Goal: Task Accomplishment & Management: Complete application form

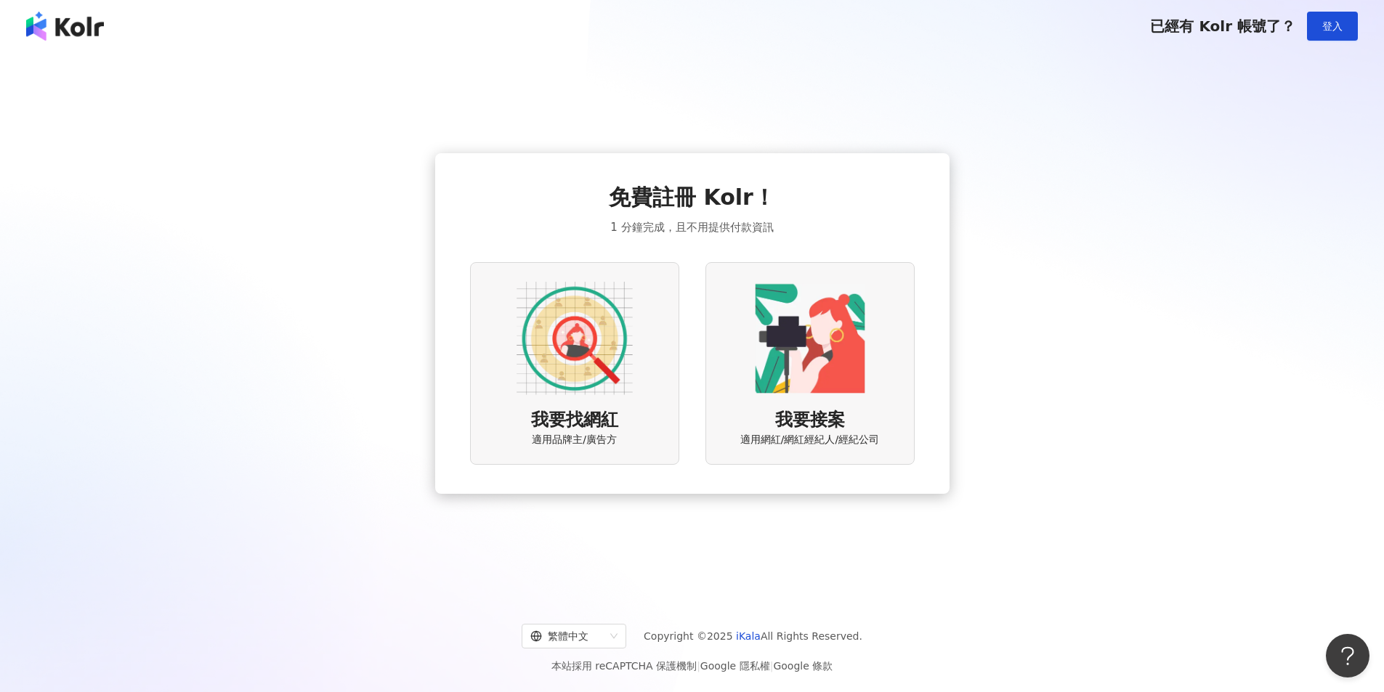
click at [623, 370] on img at bounding box center [574, 338] width 116 height 116
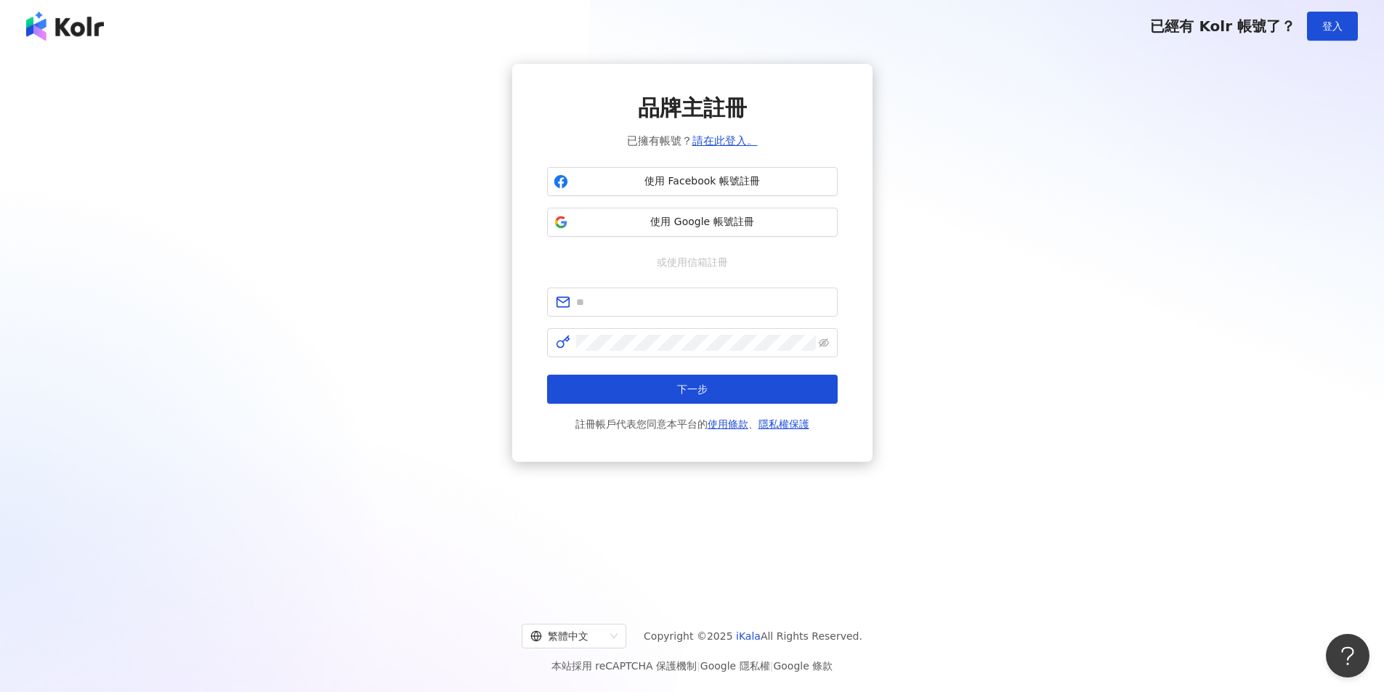
click at [94, 25] on img at bounding box center [65, 26] width 78 height 29
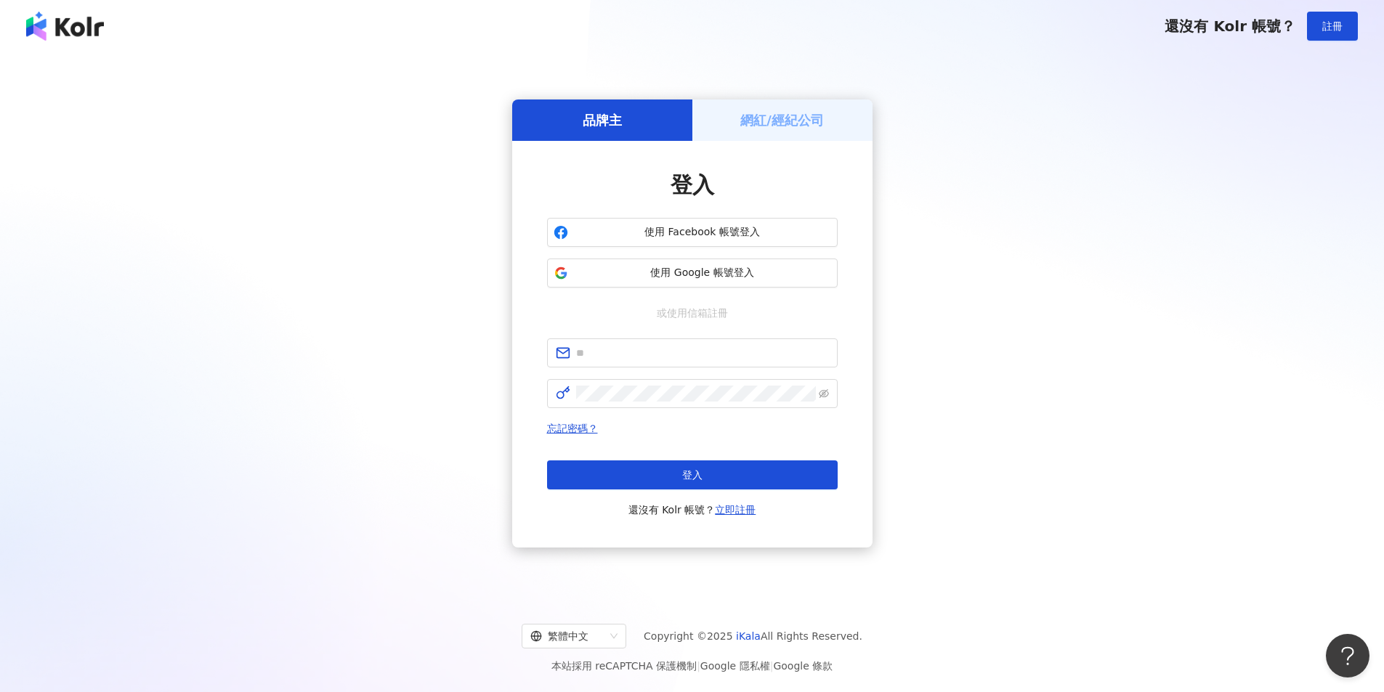
click at [703, 113] on div "網紅/經紀公司" at bounding box center [782, 120] width 180 height 41
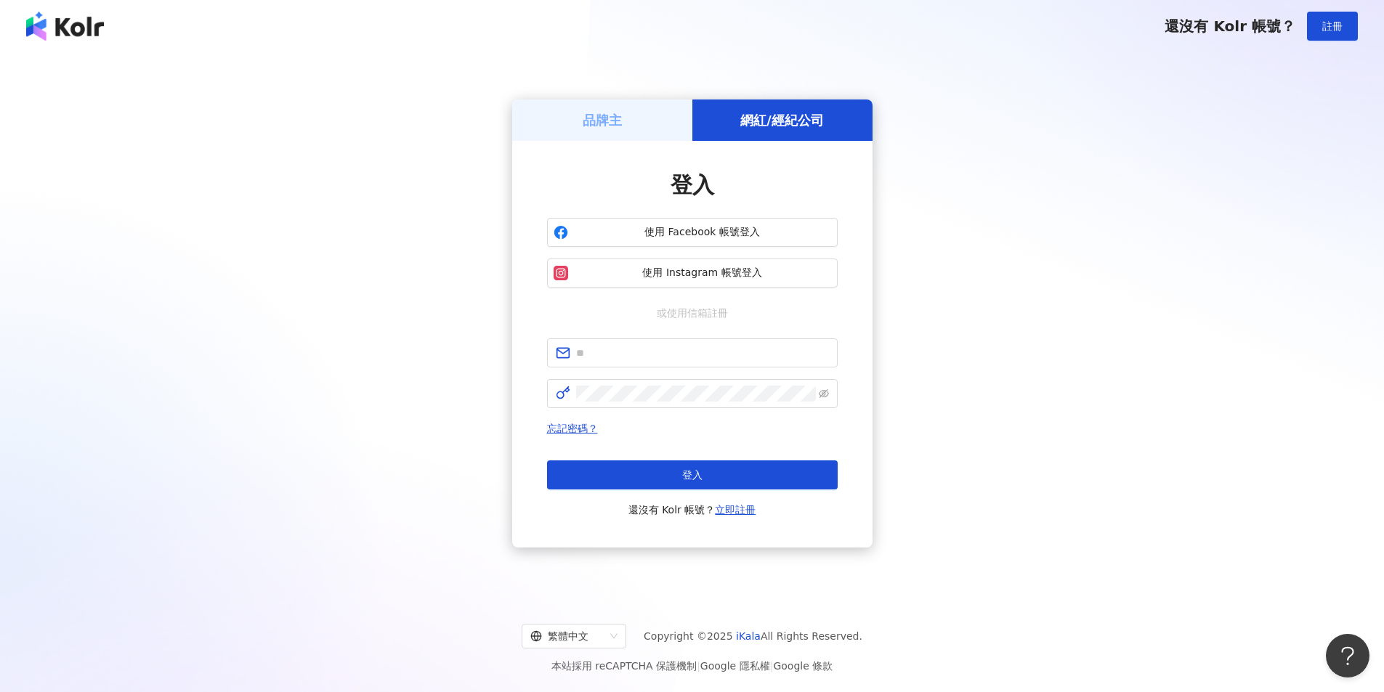
click at [663, 121] on div "品牌主" at bounding box center [602, 120] width 180 height 41
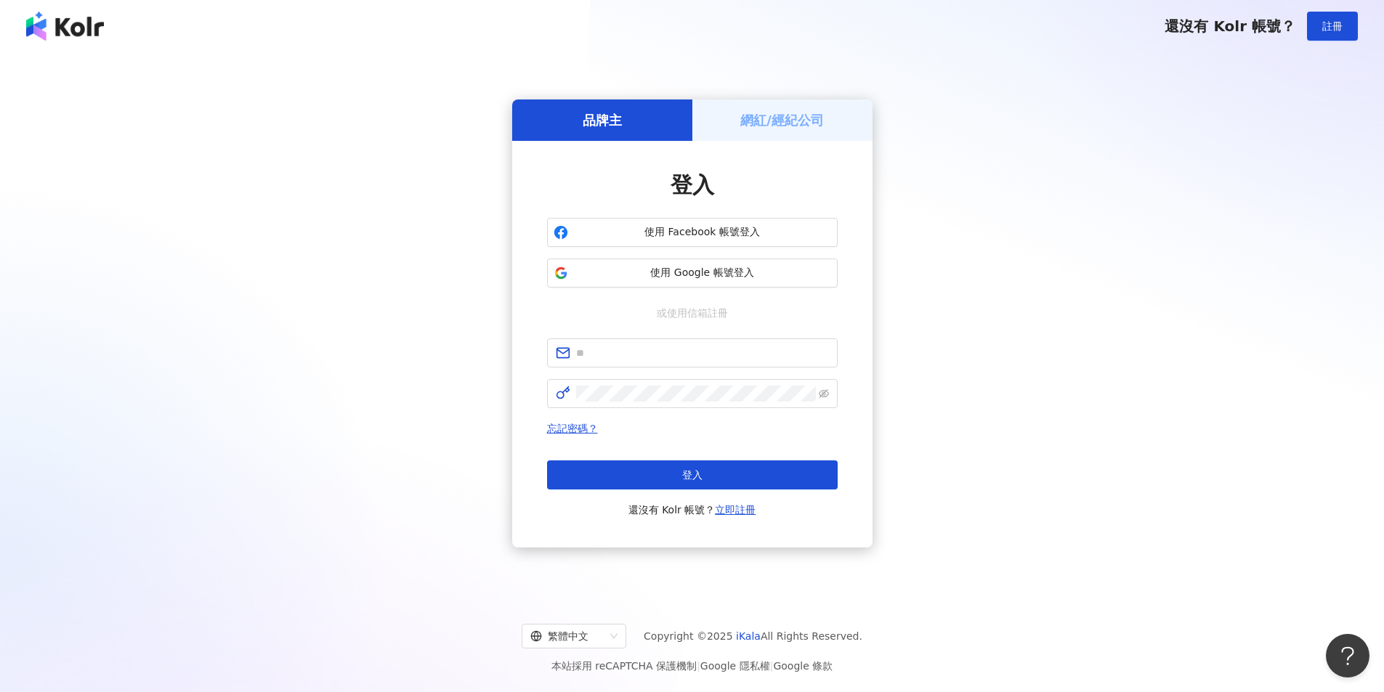
click at [755, 123] on h5 "網紅/經紀公司" at bounding box center [782, 120] width 84 height 18
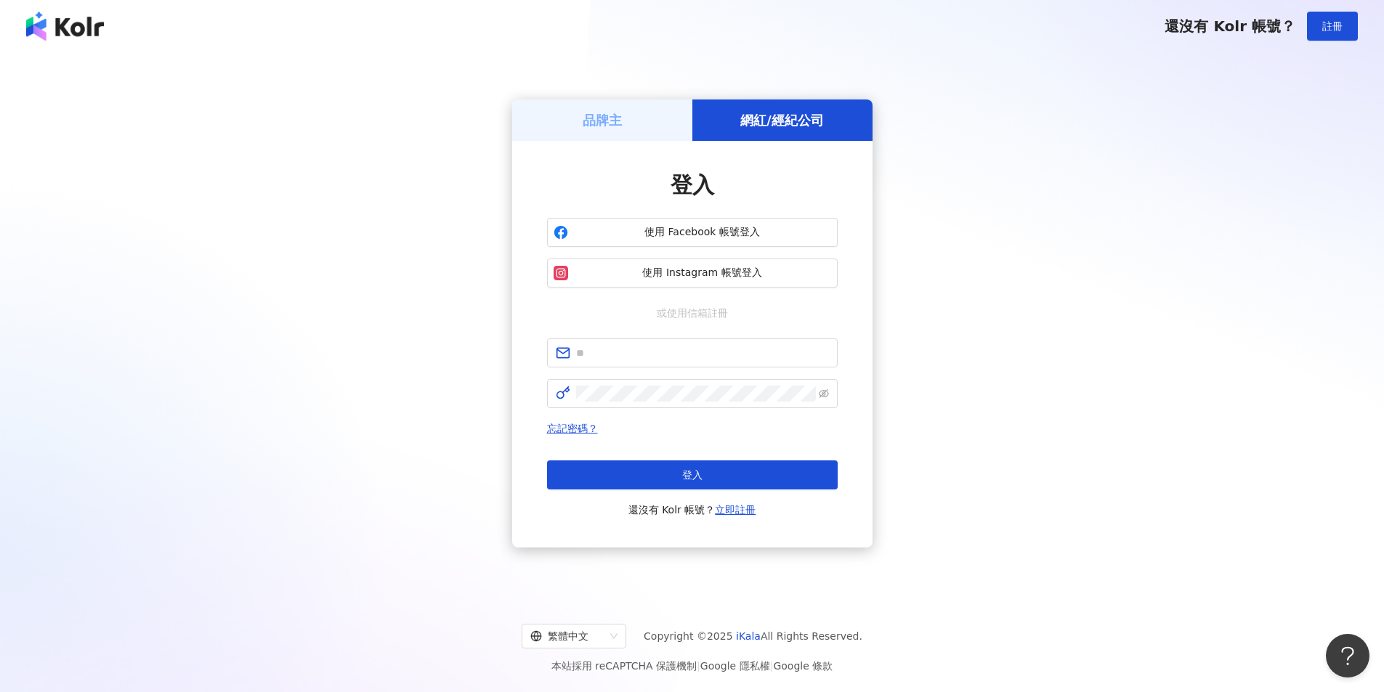
click at [574, 129] on div "品牌主" at bounding box center [602, 120] width 180 height 41
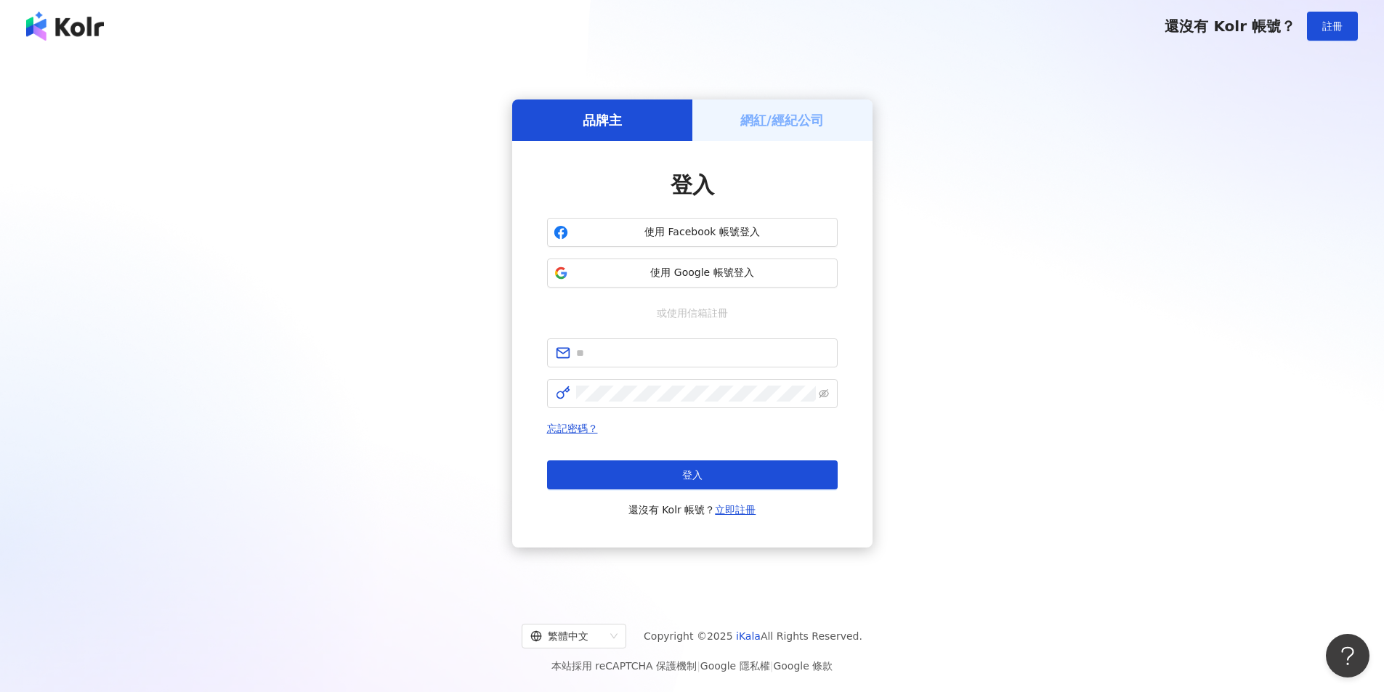
click at [100, 26] on img at bounding box center [65, 26] width 78 height 29
